Goal: Transaction & Acquisition: Purchase product/service

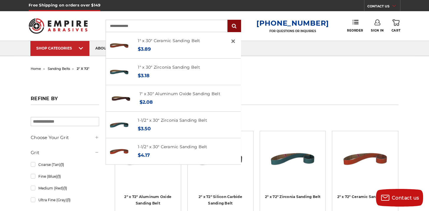
type input "**********"
click at [240, 25] on input "submit" at bounding box center [234, 26] width 12 height 12
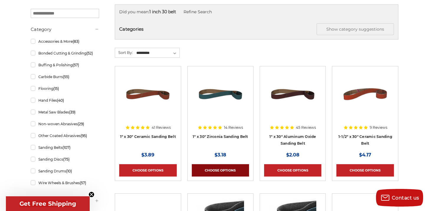
scroll to position [138, 0]
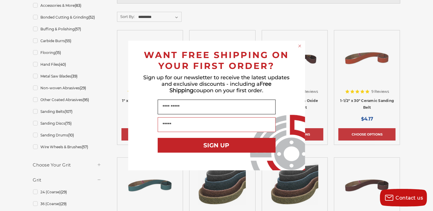
click at [166, 108] on input "Name" at bounding box center [217, 107] width 118 height 15
type input "*"
click at [299, 45] on circle "Close dialog" at bounding box center [300, 46] width 6 height 6
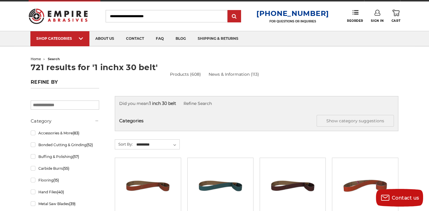
scroll to position [0, 0]
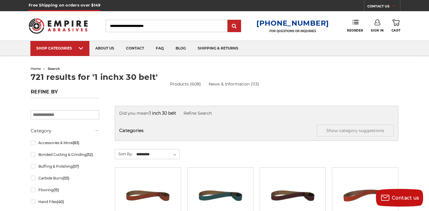
click at [163, 114] on strong "1 inch 30 belt" at bounding box center [162, 113] width 27 height 5
click at [361, 129] on button "Show category suggestions" at bounding box center [355, 131] width 77 height 12
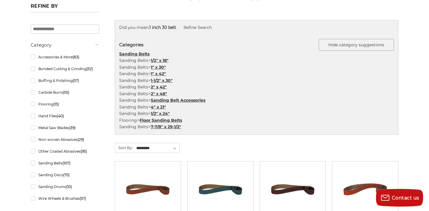
scroll to position [98, 0]
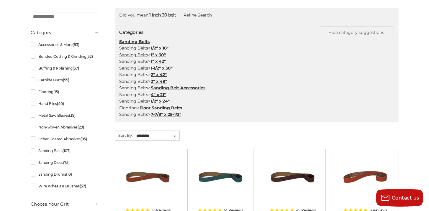
click at [135, 54] on link "Sanding Belts" at bounding box center [133, 54] width 29 height 5
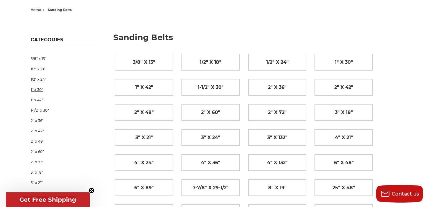
click at [35, 89] on link "1" x 30"" at bounding box center [65, 89] width 68 height 10
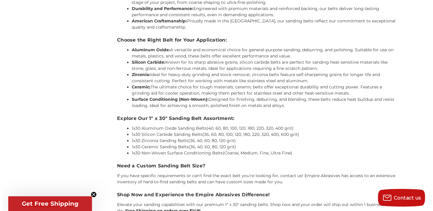
scroll to position [393, 0]
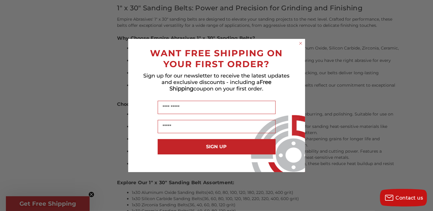
drag, startPoint x: 300, startPoint y: 42, endPoint x: 302, endPoint y: 33, distance: 9.4
click at [301, 39] on div "Close dialog WANT FREE SHIPPING ON YOUR FIRST ORDER? Sign up for our newsletter…" at bounding box center [216, 105] width 177 height 133
